Goal: Transaction & Acquisition: Purchase product/service

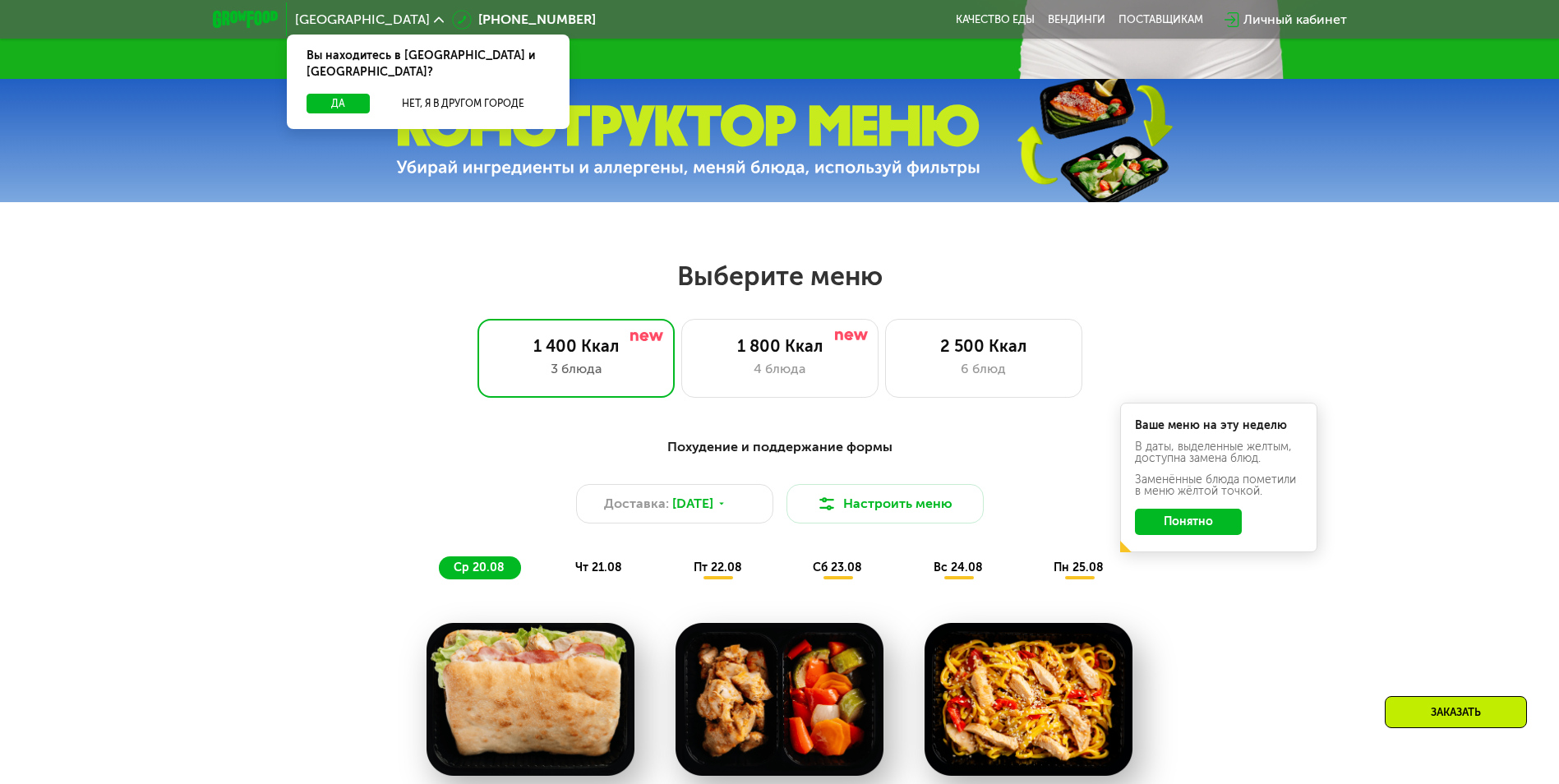
scroll to position [821, 0]
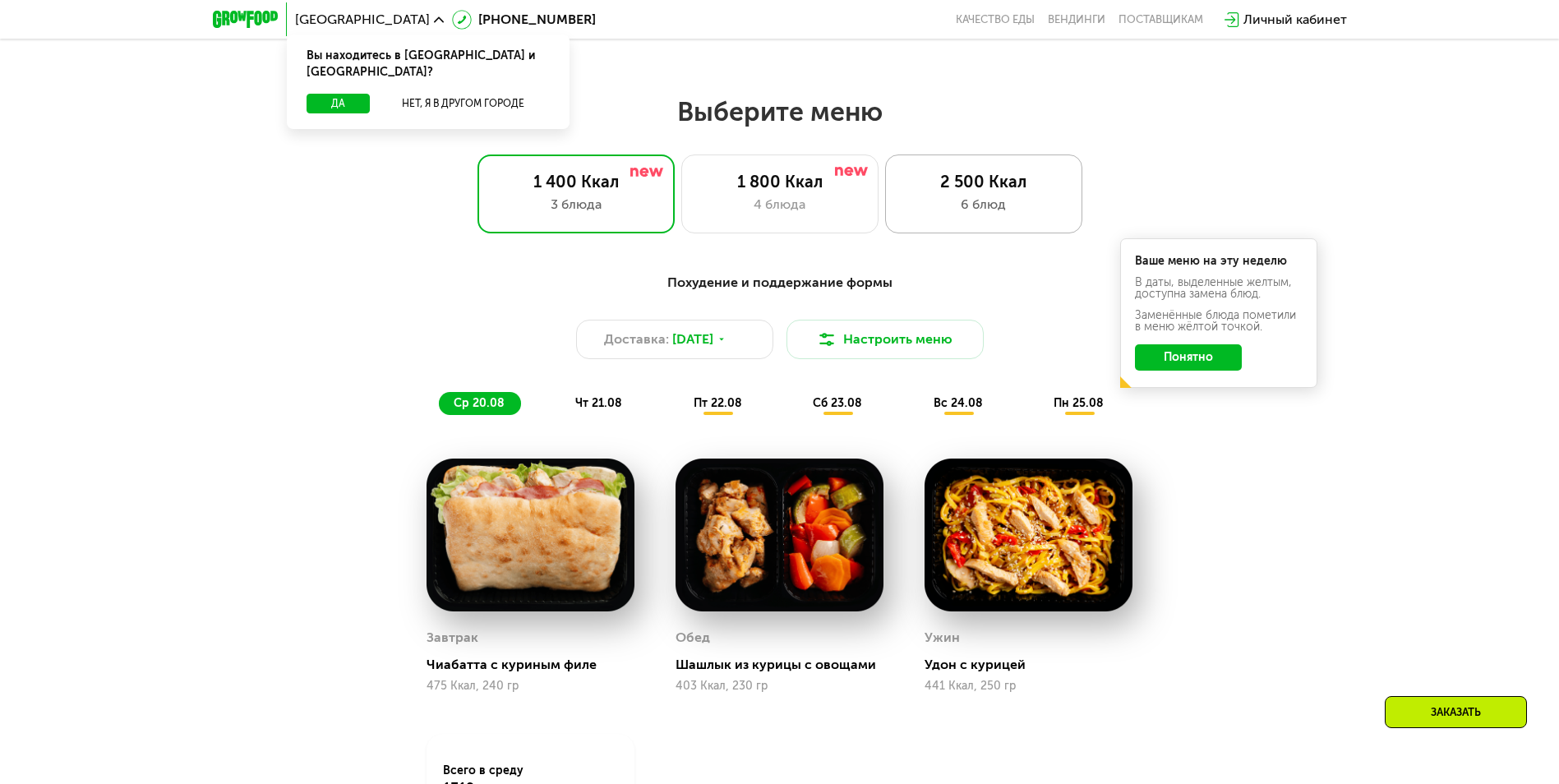
click at [954, 215] on div "6 блюд" at bounding box center [984, 204] width 163 height 19
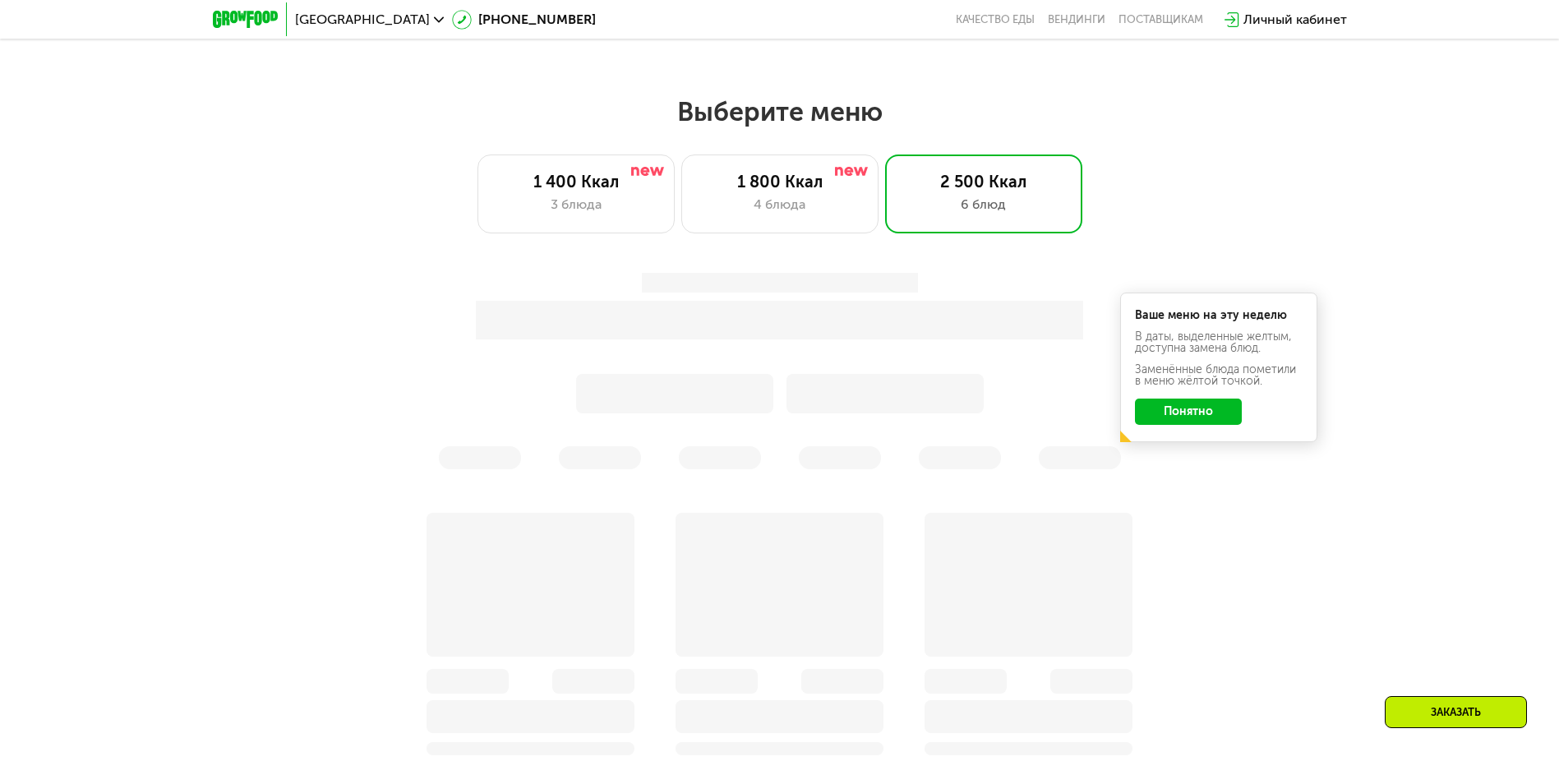
click at [1191, 415] on button "Понятно" at bounding box center [1188, 411] width 106 height 26
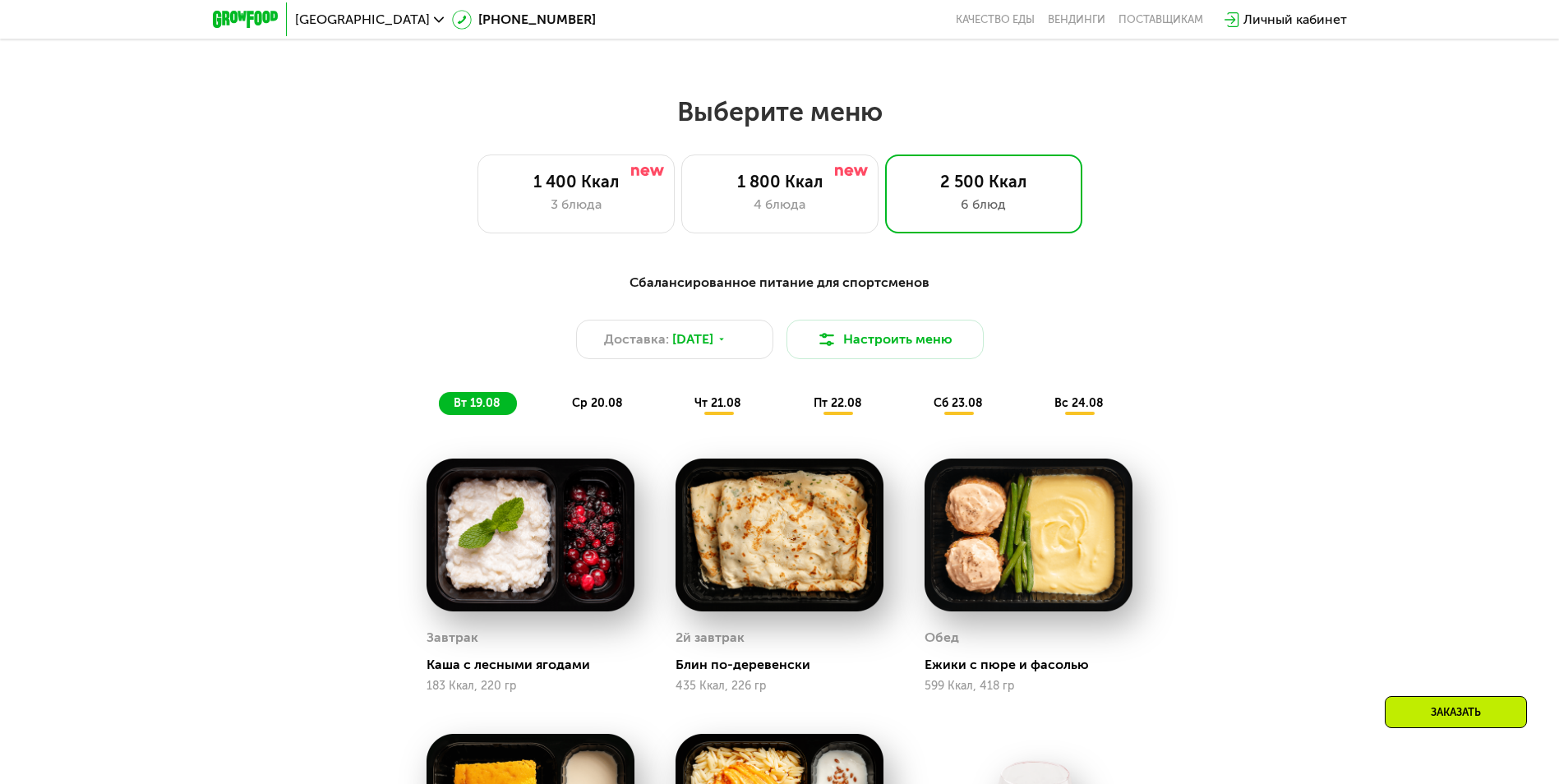
scroll to position [986, 0]
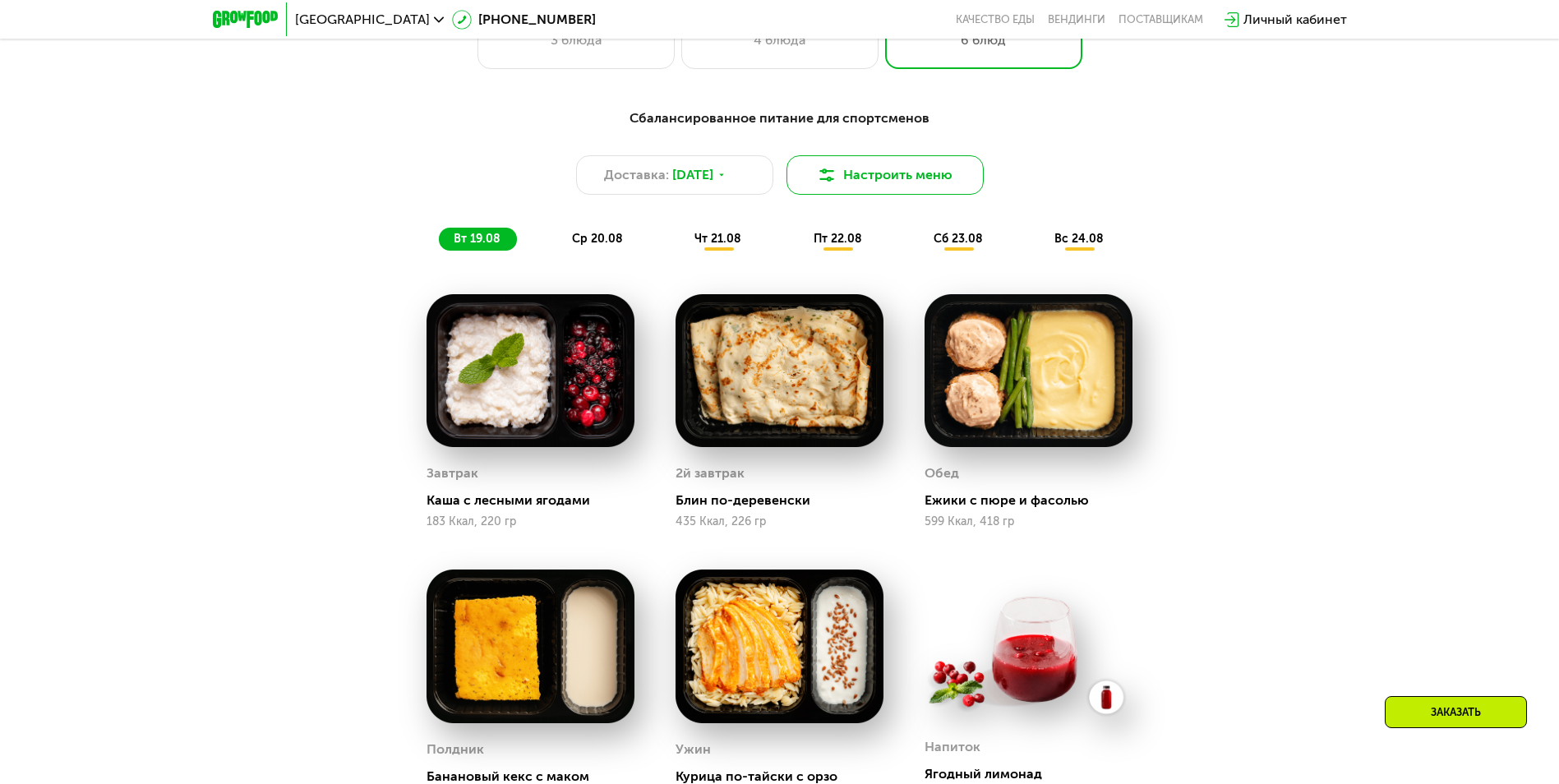
click at [871, 183] on button "Настроить меню" at bounding box center [885, 175] width 197 height 40
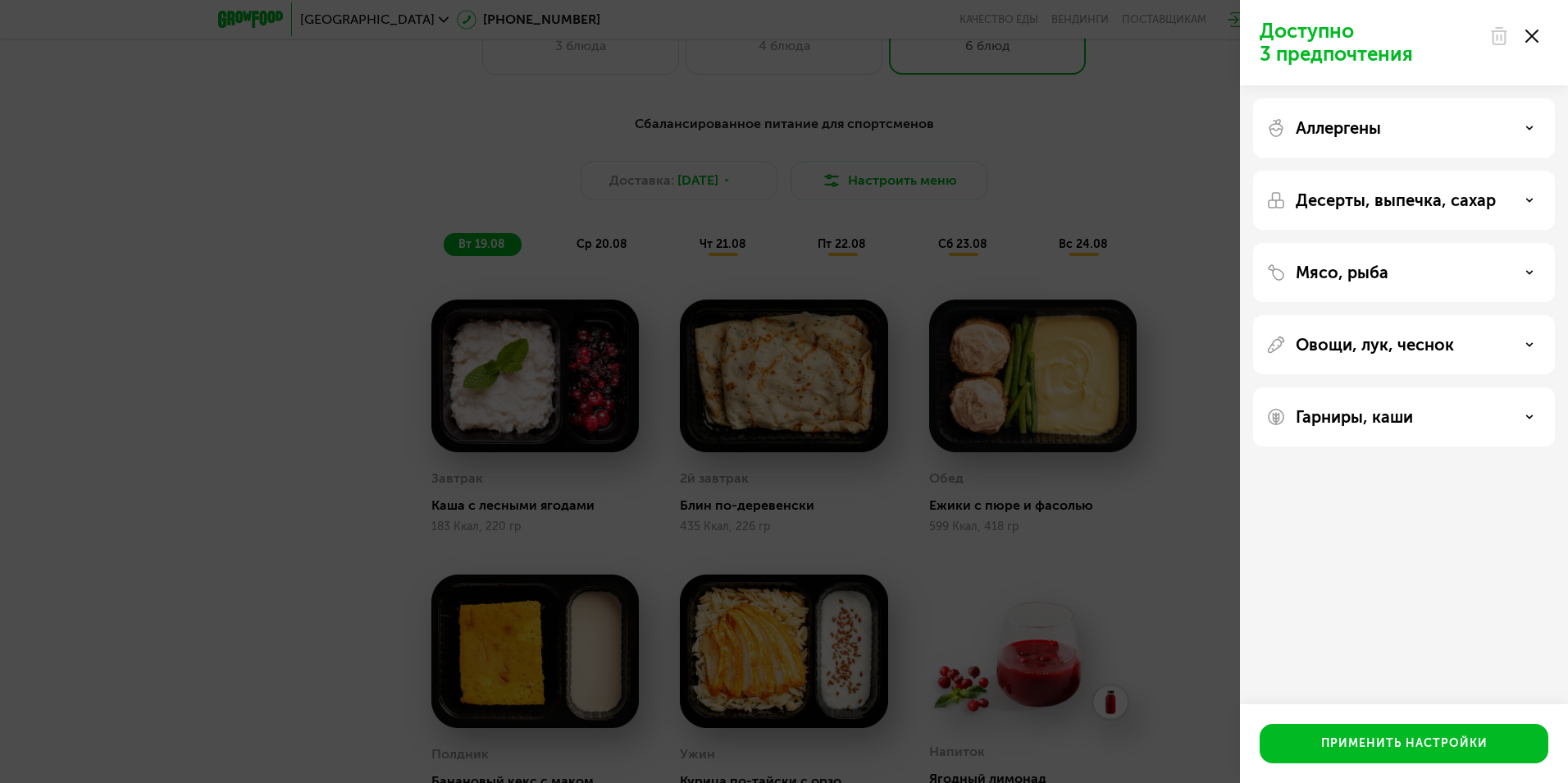
click at [1391, 127] on div "Аллергены" at bounding box center [1404, 127] width 276 height 19
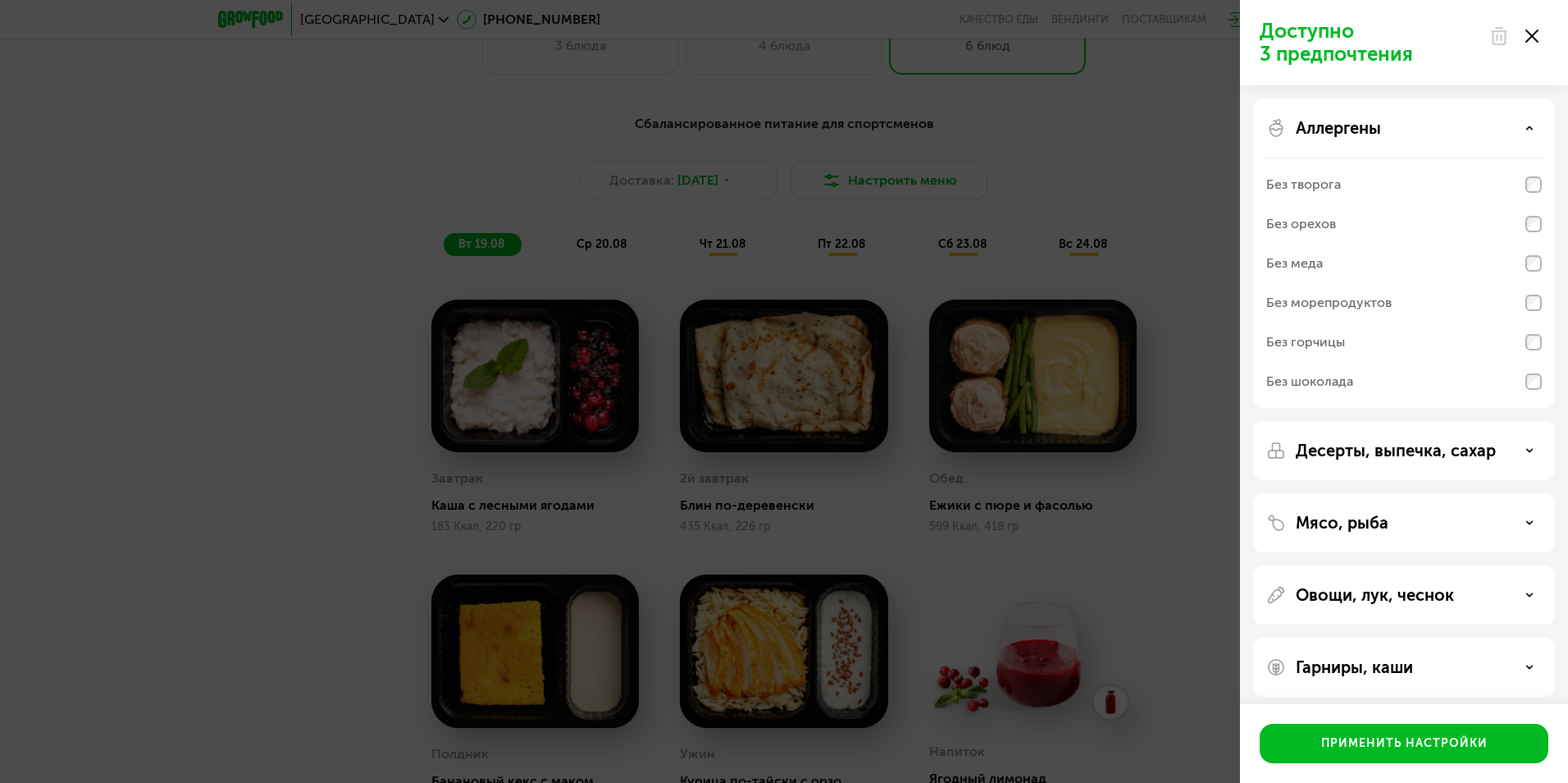
click at [1391, 127] on div "Аллергены" at bounding box center [1404, 127] width 276 height 19
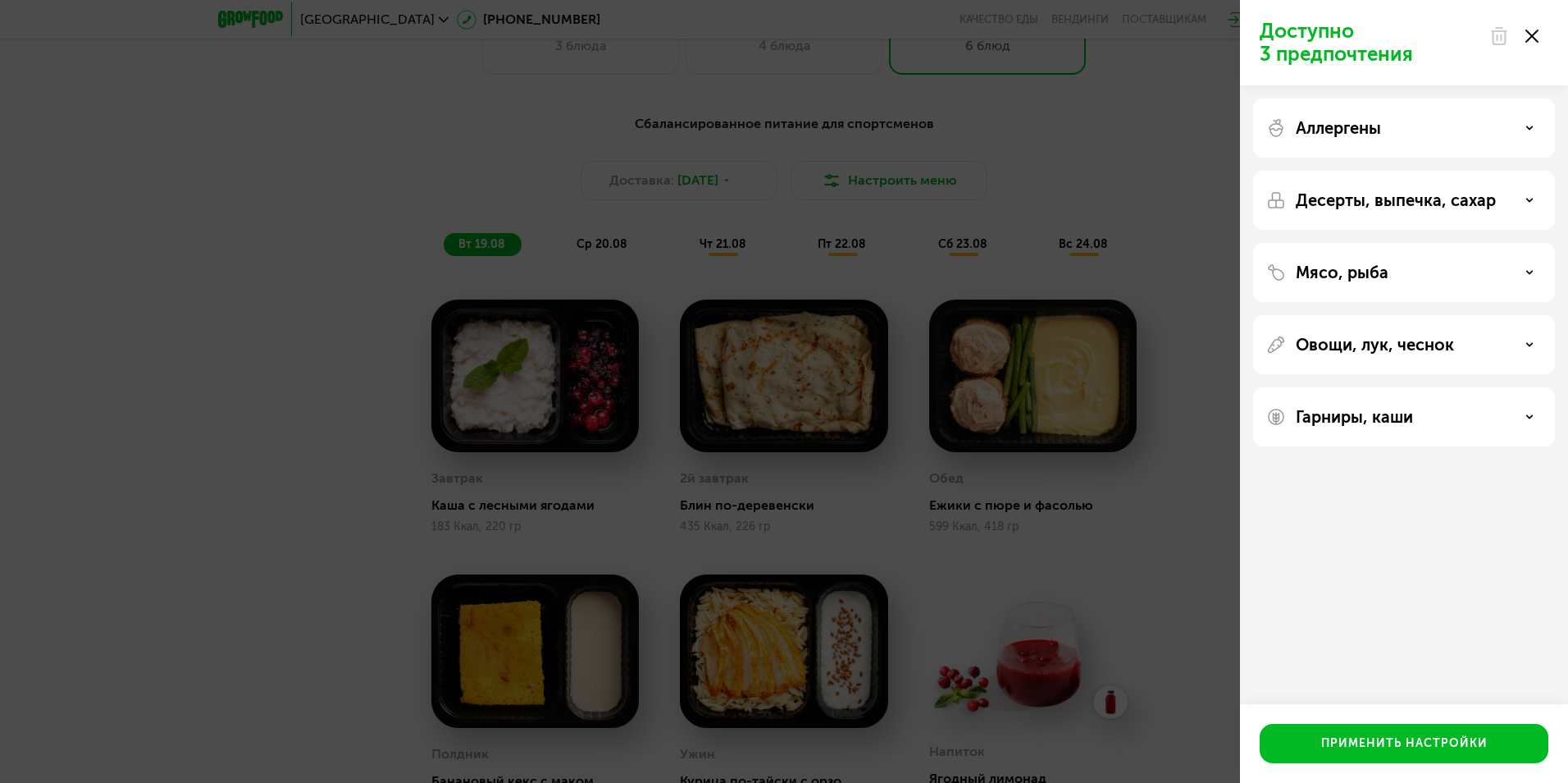
click at [1392, 243] on div "Десерты, выпечка, сахар" at bounding box center [1404, 273] width 302 height 59
click at [1399, 202] on p "Десерты, выпечка, сахар" at bounding box center [1395, 200] width 200 height 19
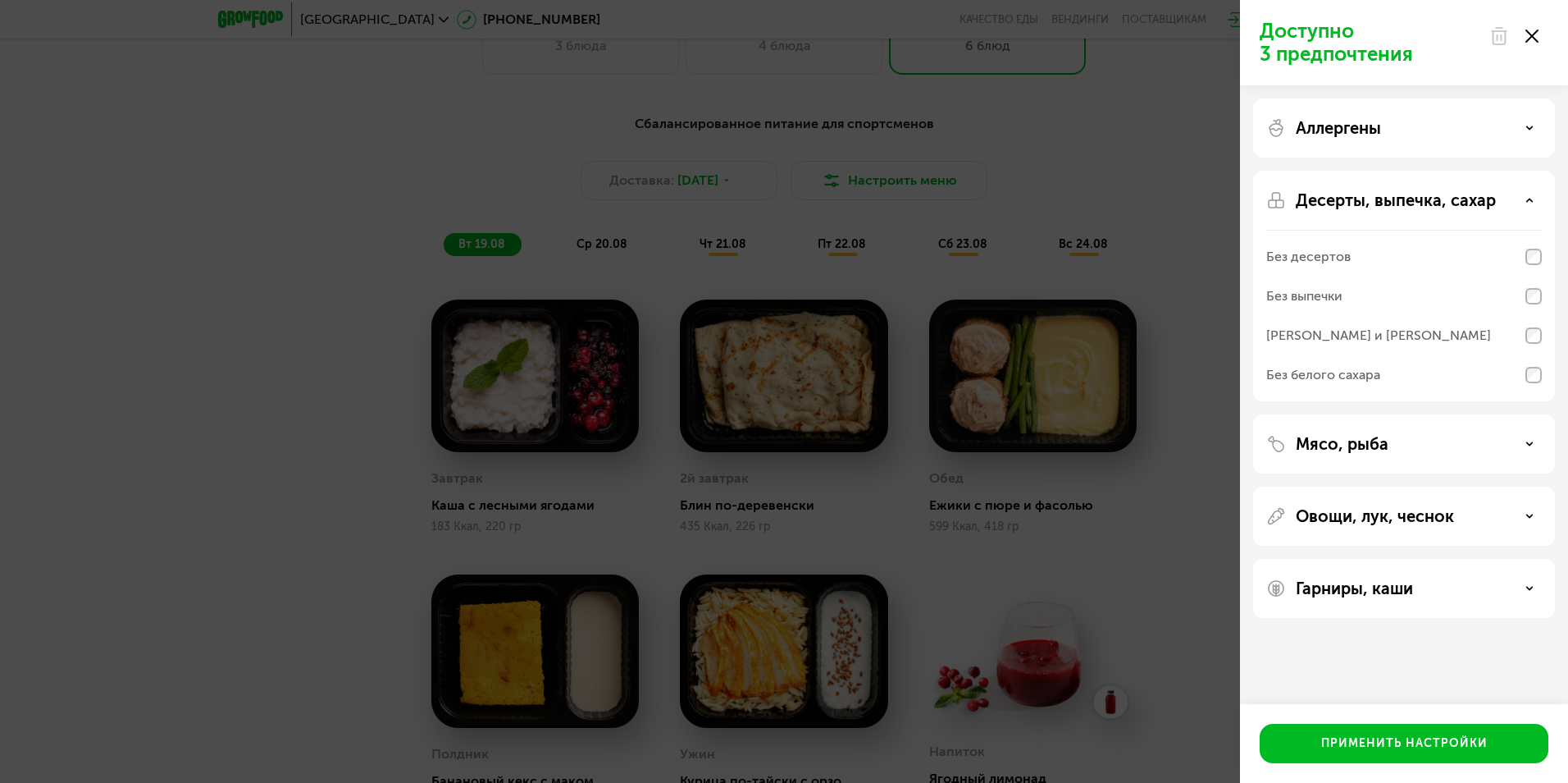
click at [1511, 200] on div "Десерты, выпечка, сахар" at bounding box center [1404, 200] width 276 height 19
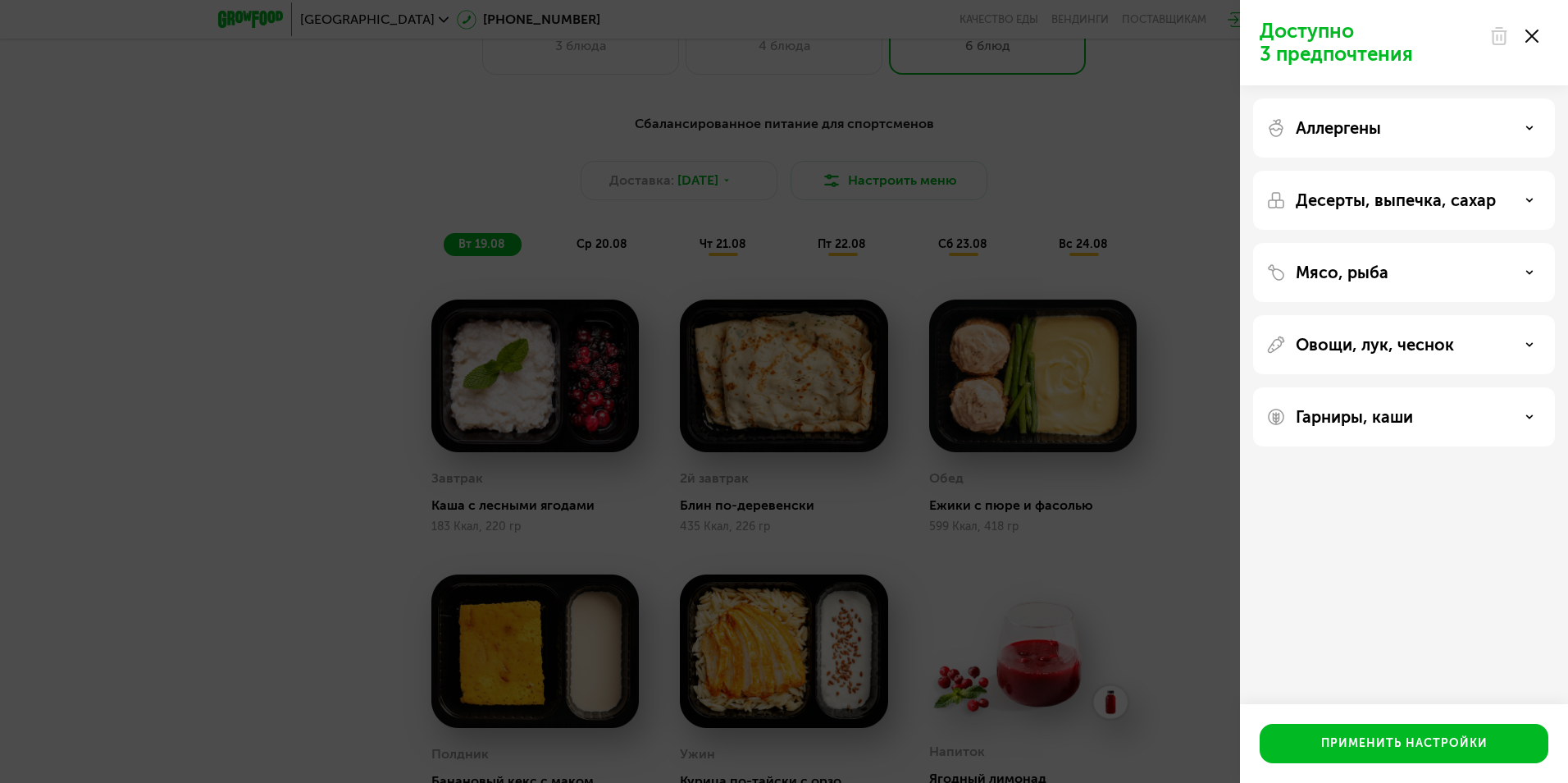
click at [1485, 279] on div "Мясо, рыба" at bounding box center [1404, 272] width 276 height 19
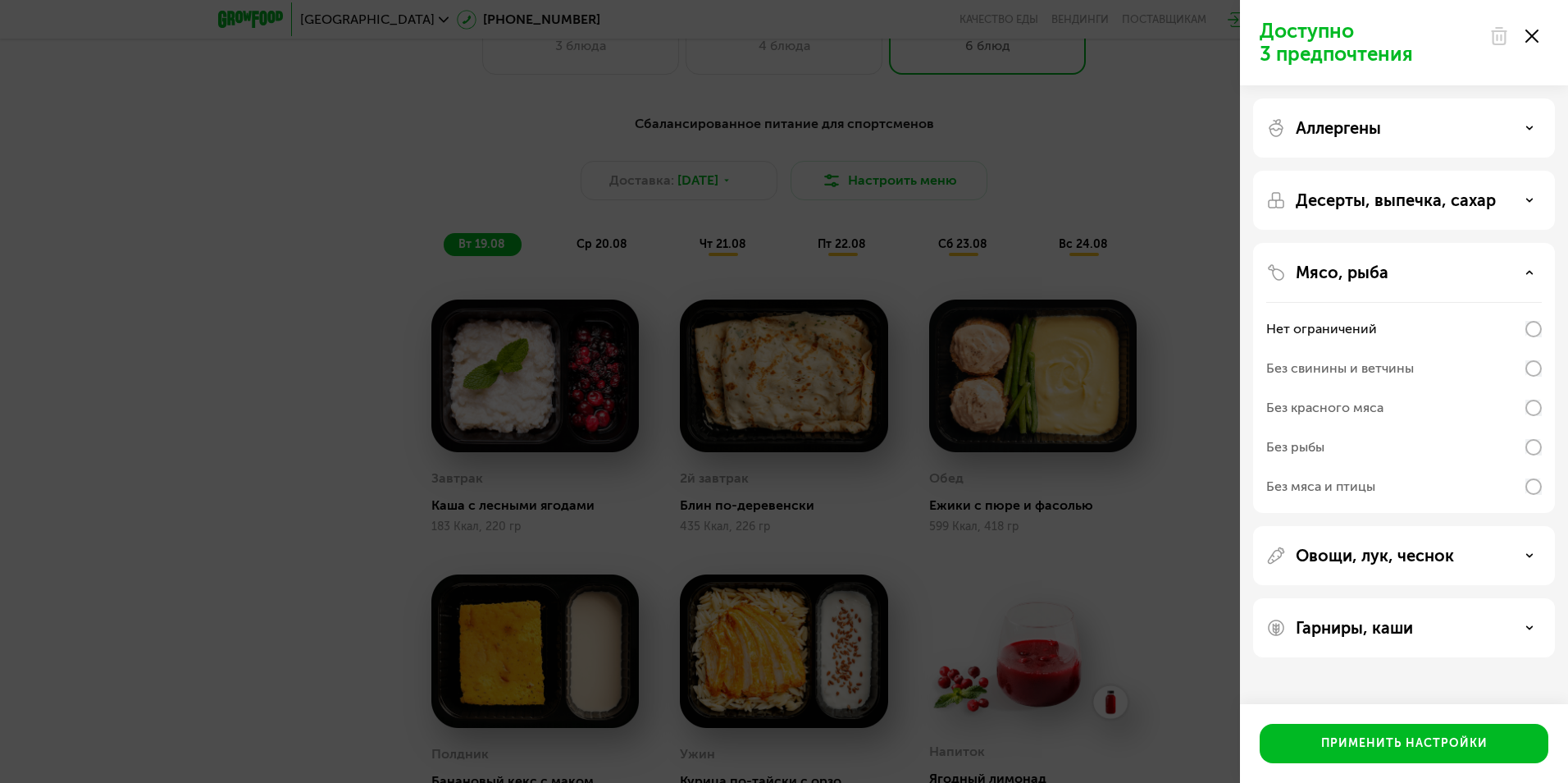
click at [1485, 279] on div "Мясо, рыба" at bounding box center [1404, 272] width 276 height 19
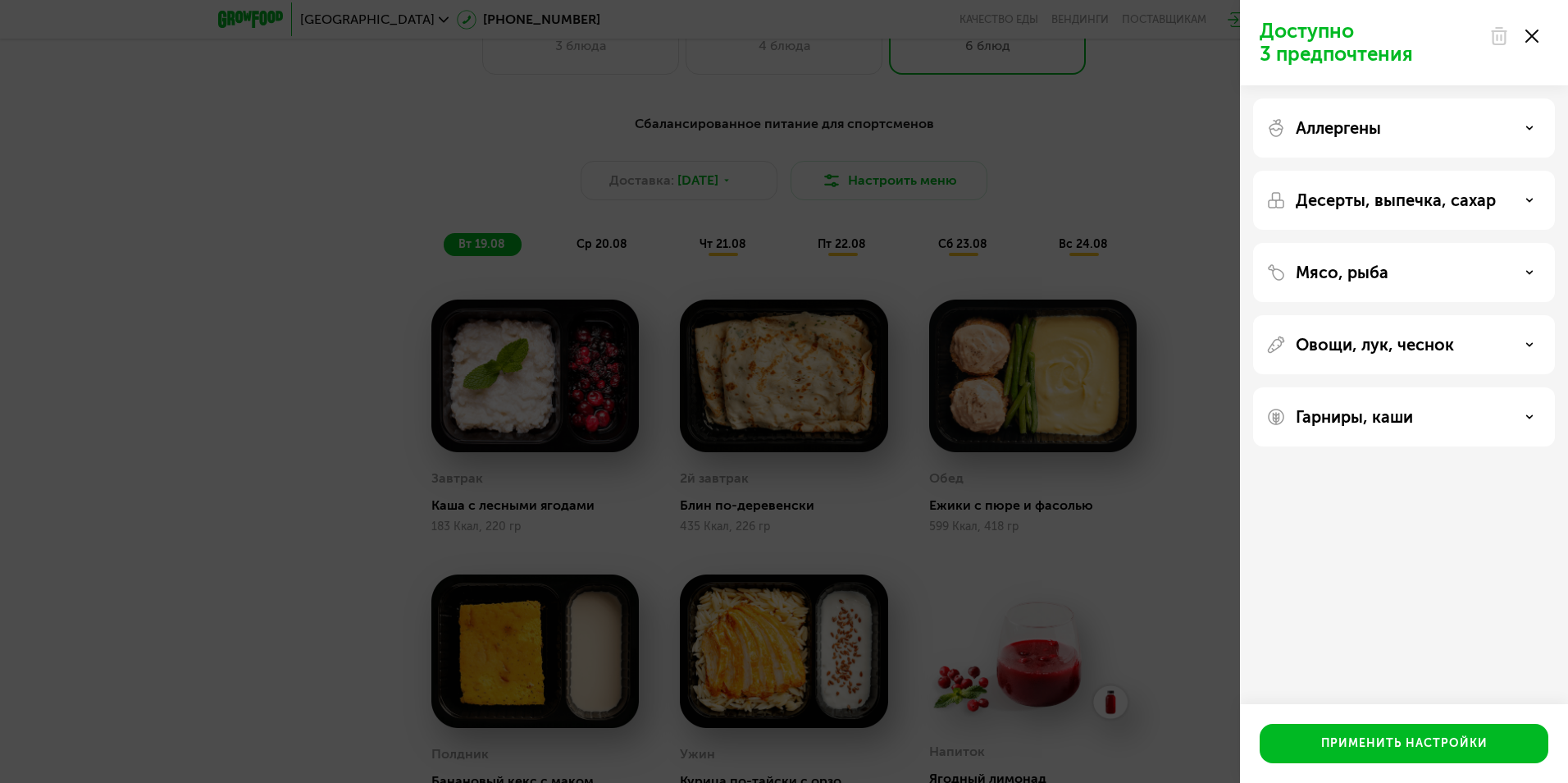
click at [1525, 45] on div at bounding box center [1514, 35] width 69 height 33
click at [1513, 47] on div at bounding box center [1514, 35] width 69 height 33
click at [1533, 39] on icon at bounding box center [1533, 36] width 13 height 14
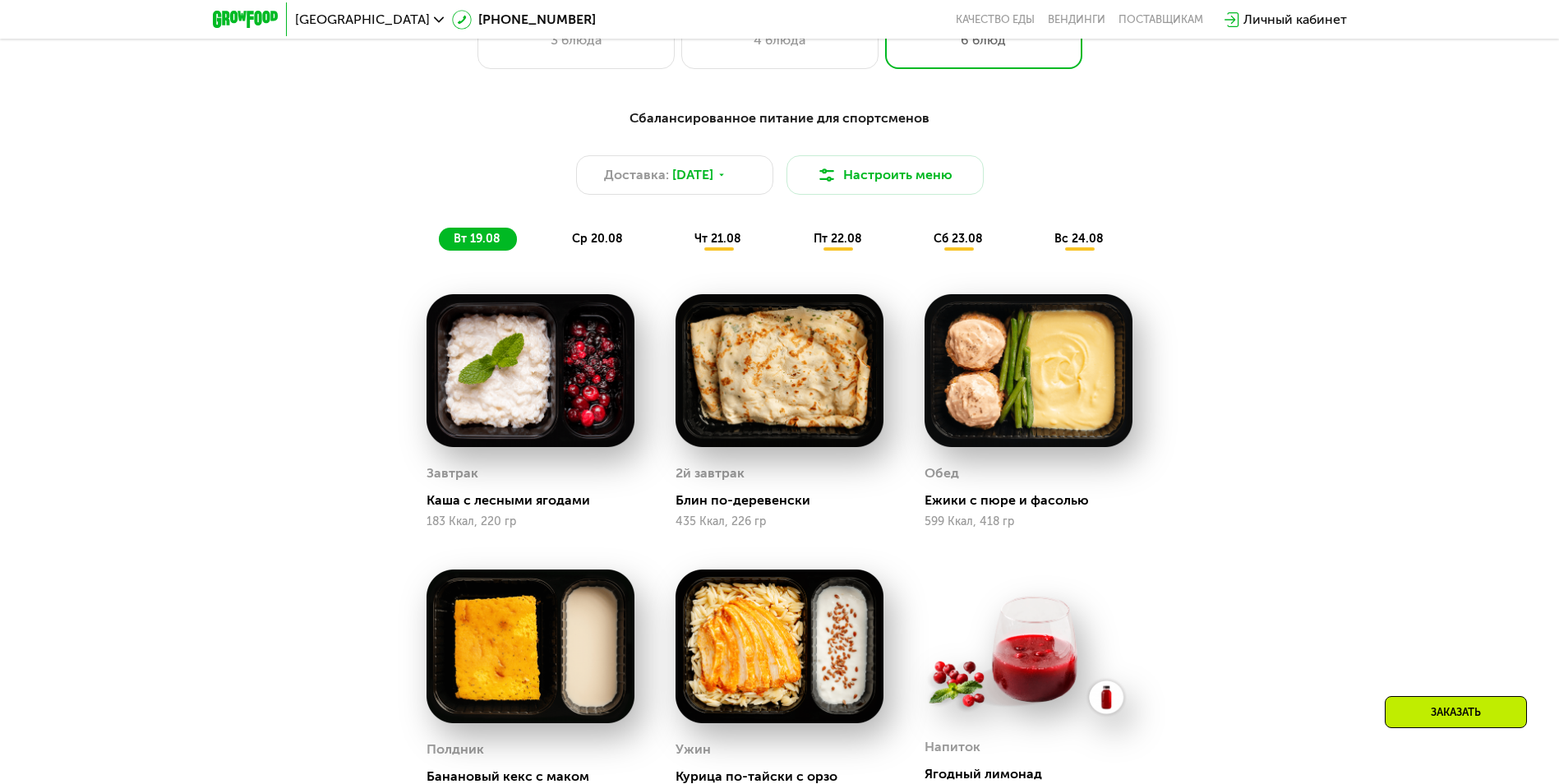
click at [1362, 228] on div "Сбалансированное питание для спортсменов Доставка: [DATE] Настроить меню вт 19.…" at bounding box center [779, 591] width 1559 height 1012
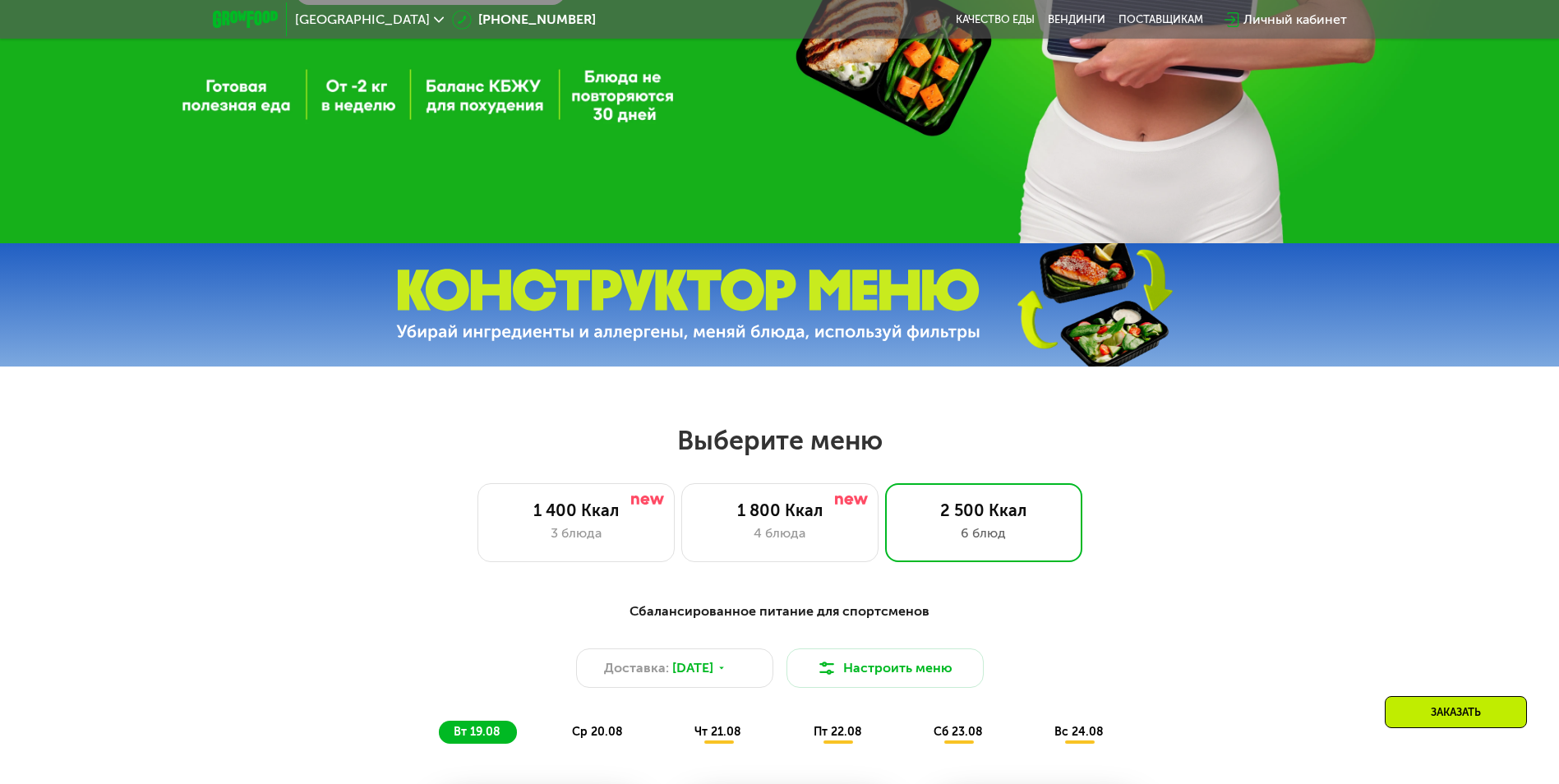
scroll to position [164, 0]
